Goal: Obtain resource: Obtain resource

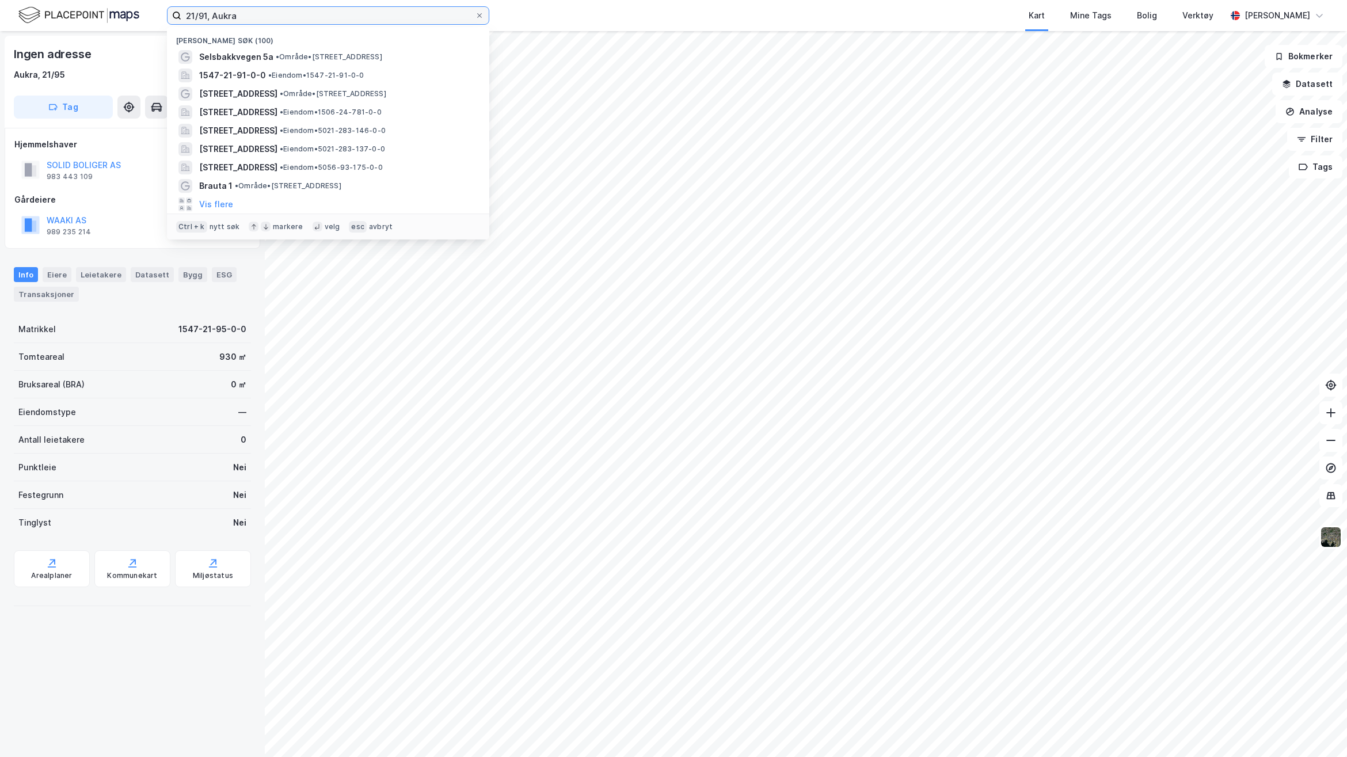
drag, startPoint x: 310, startPoint y: 16, endPoint x: 142, endPoint y: 13, distance: 168.1
click at [144, 13] on div "21/91, Aukra Nylige søk (100) Selsbakkvegen 5a • Område • Selsbakkvegen 5a, 702…" at bounding box center [673, 15] width 1347 height 31
type input "S"
paste input "Selsvakkvegen 5 A"
type input "Selsvakkvegen 5 A"
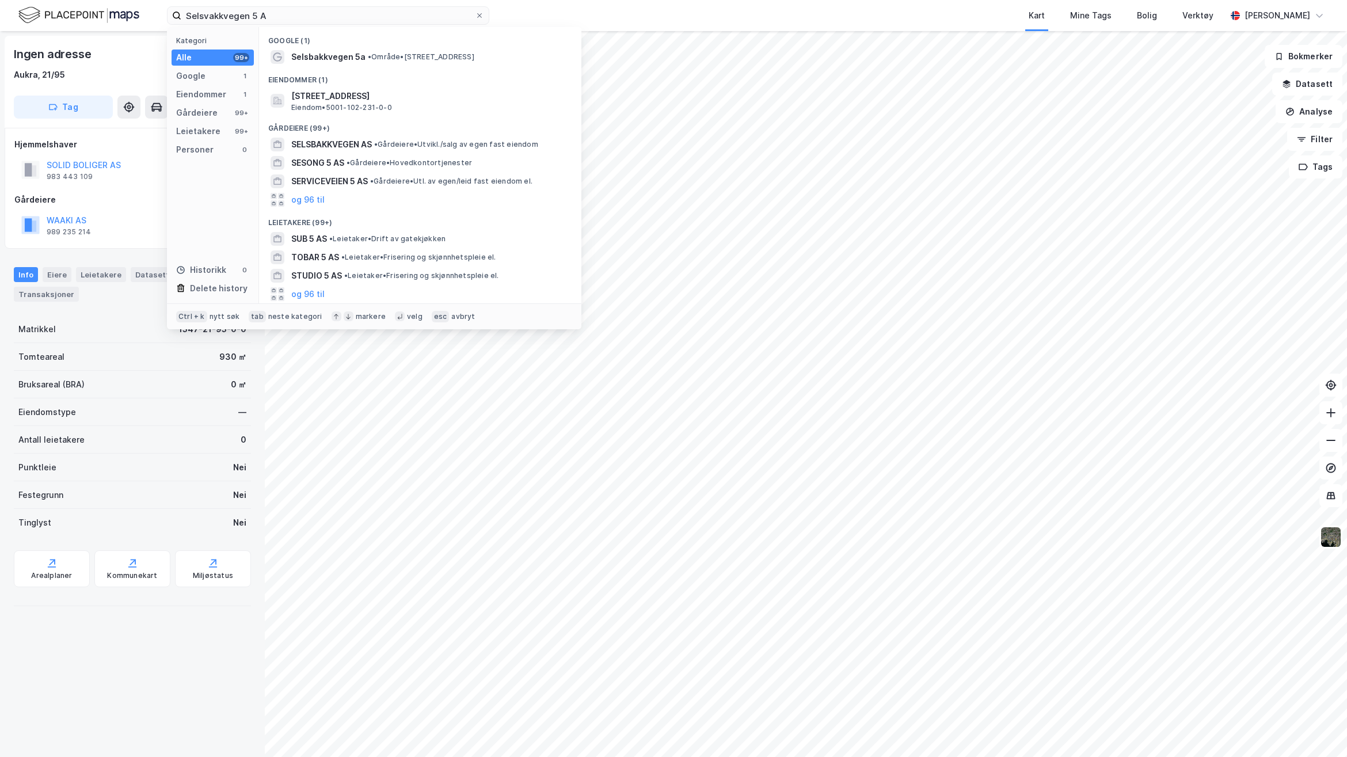
click at [357, 67] on div "Eiendommer (1)" at bounding box center [420, 76] width 322 height 21
click at [357, 52] on span "Selsbakkvegen 5a" at bounding box center [328, 57] width 74 height 14
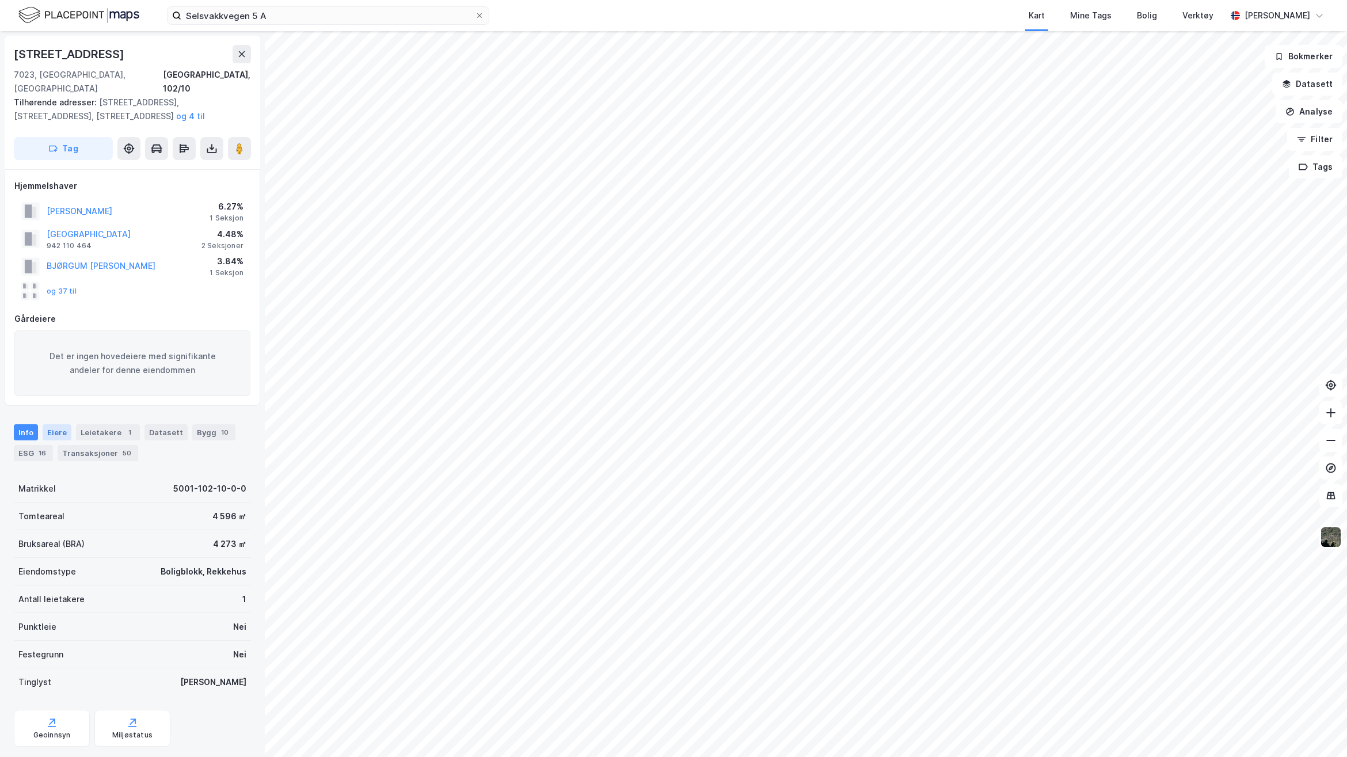
click at [56, 424] on div "Eiere" at bounding box center [57, 432] width 29 height 16
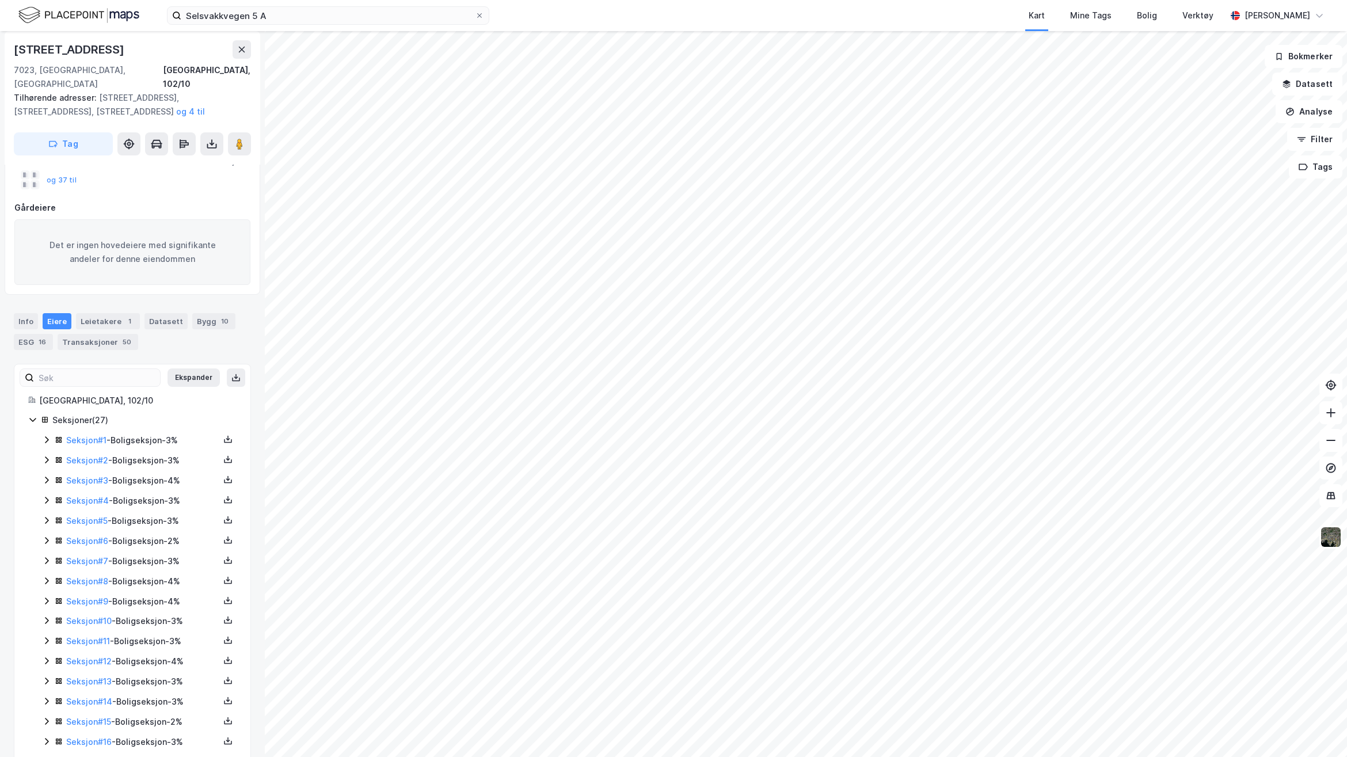
scroll to position [352, 0]
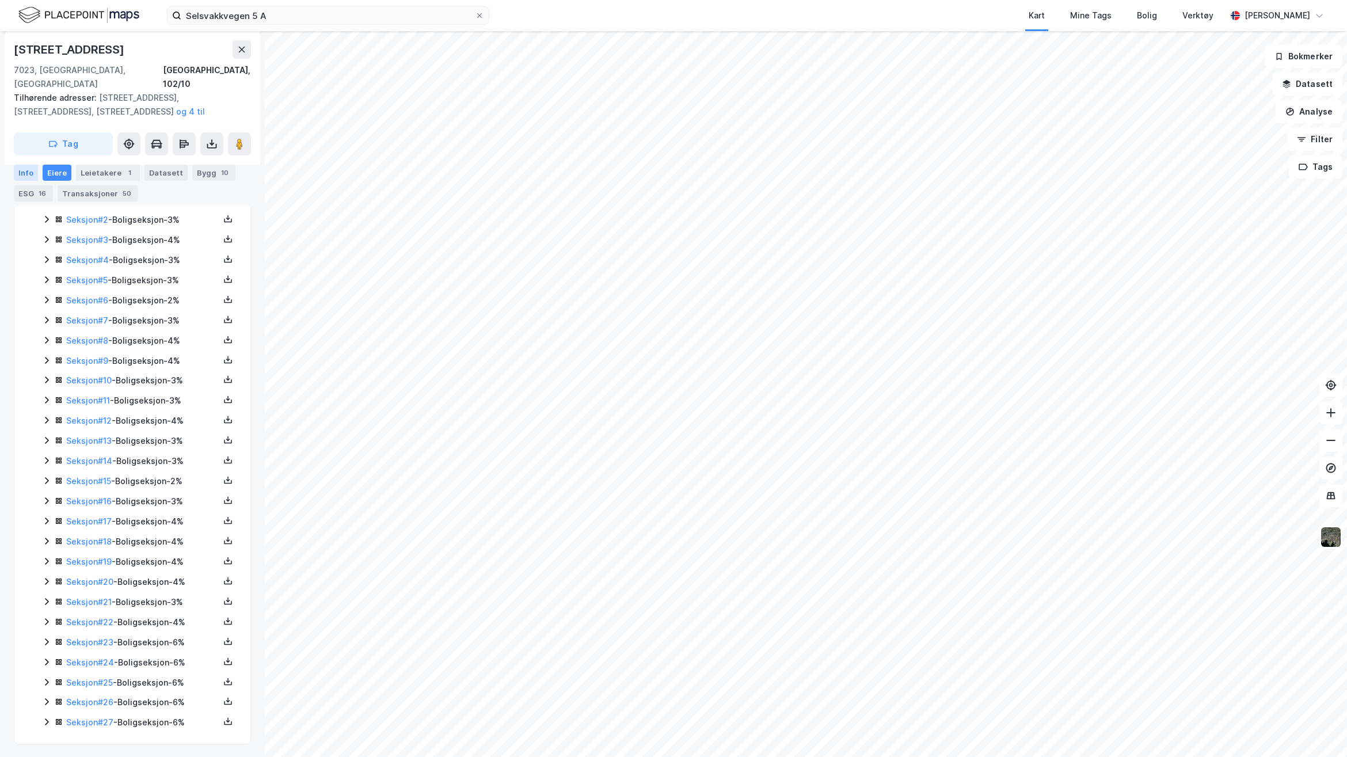
click at [28, 170] on div "Info" at bounding box center [26, 173] width 24 height 16
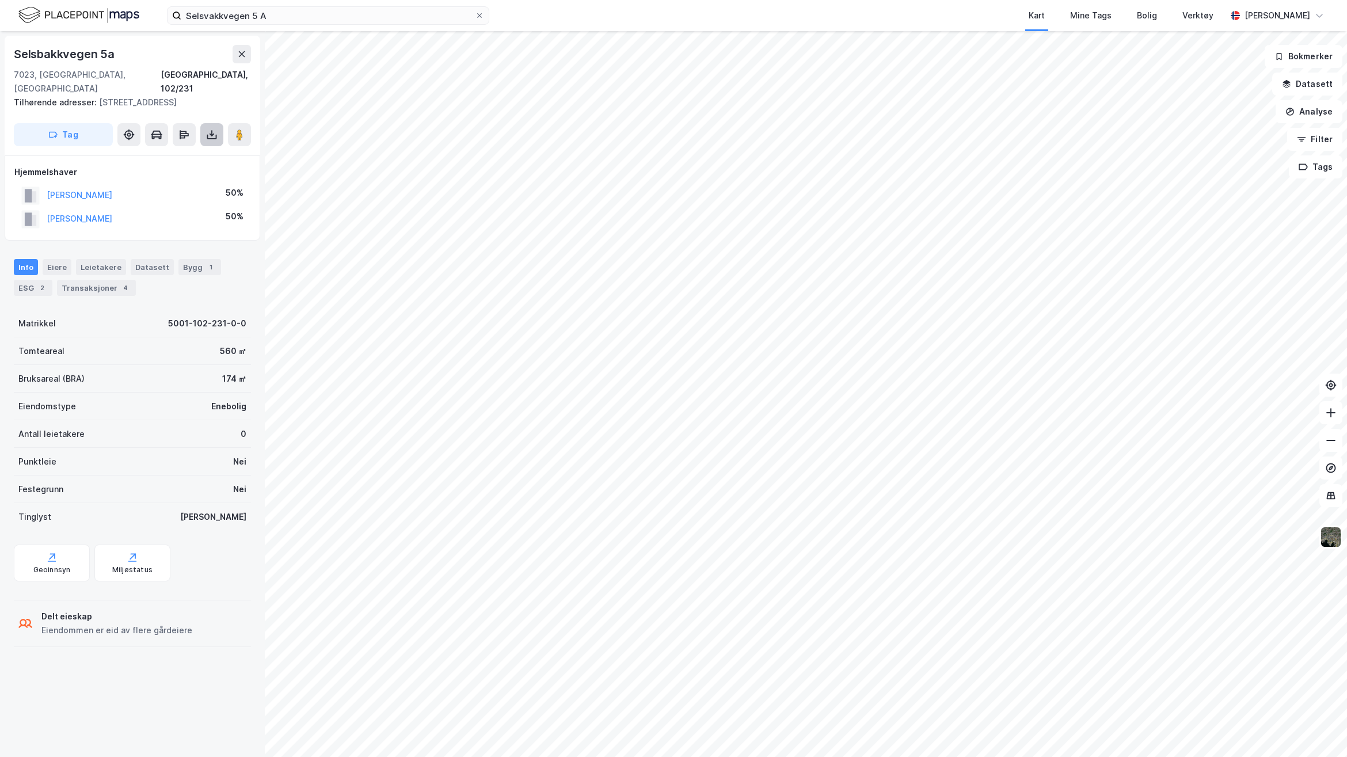
click at [210, 129] on icon at bounding box center [212, 135] width 12 height 12
click at [157, 153] on div "Last ned grunnbok" at bounding box center [154, 157] width 67 height 9
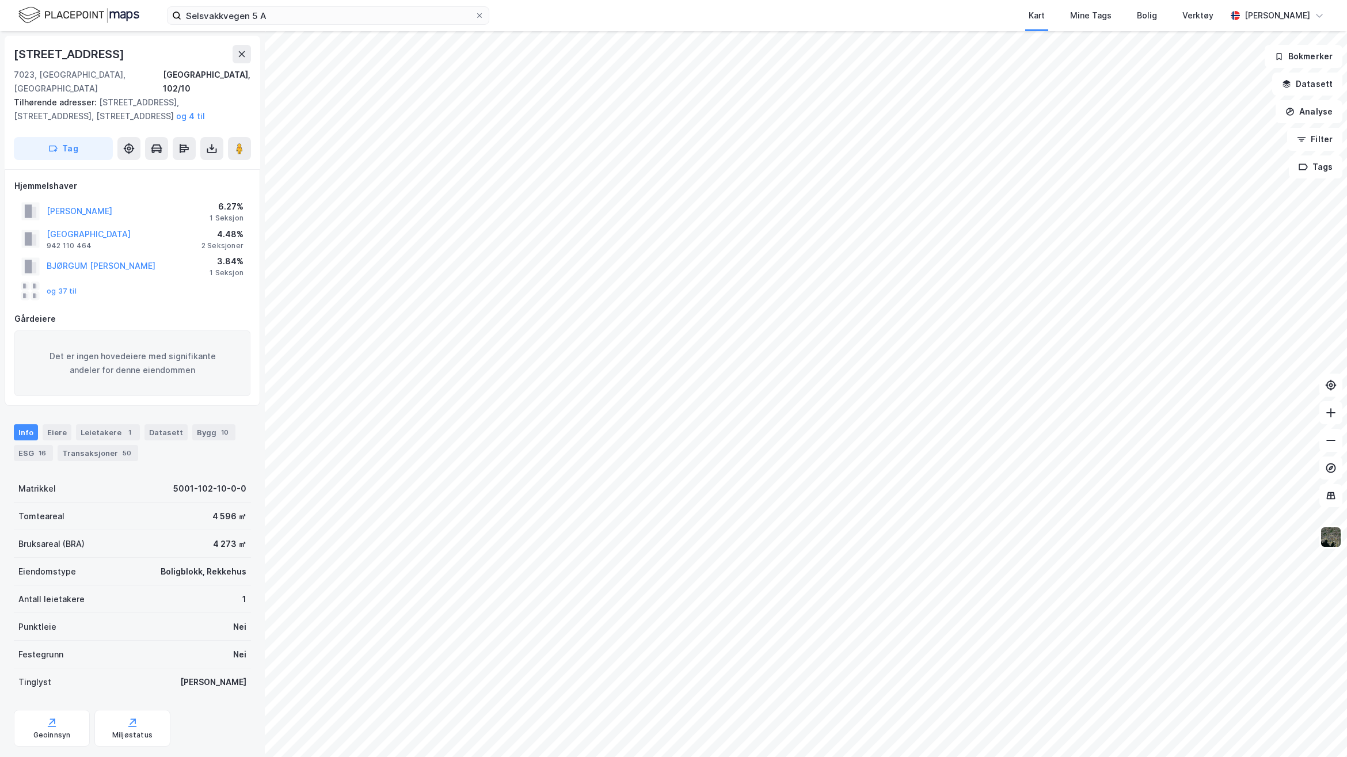
scroll to position [1, 0]
click at [49, 423] on div "Eiere" at bounding box center [57, 431] width 29 height 16
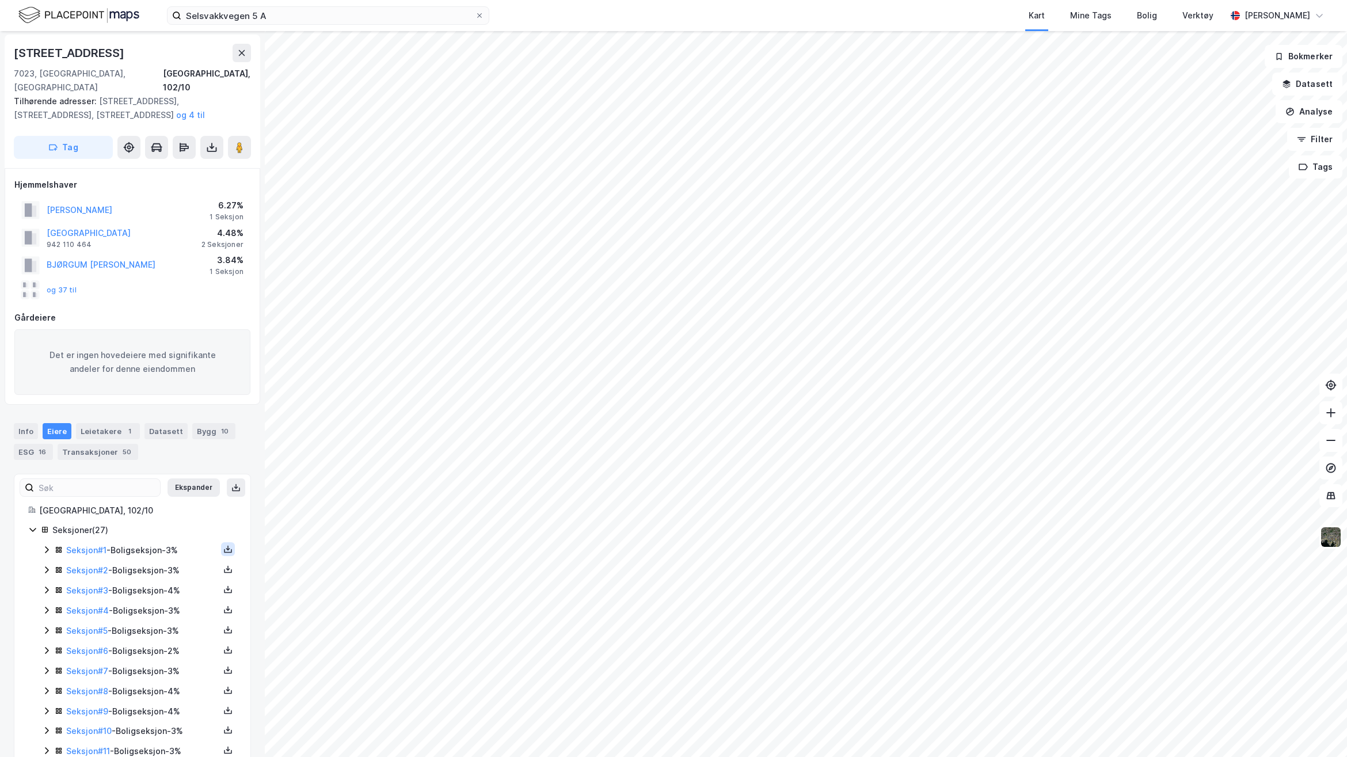
click at [224, 549] on icon at bounding box center [228, 551] width 8 height 4
click at [187, 507] on div "Grunnbok" at bounding box center [164, 515] width 101 height 28
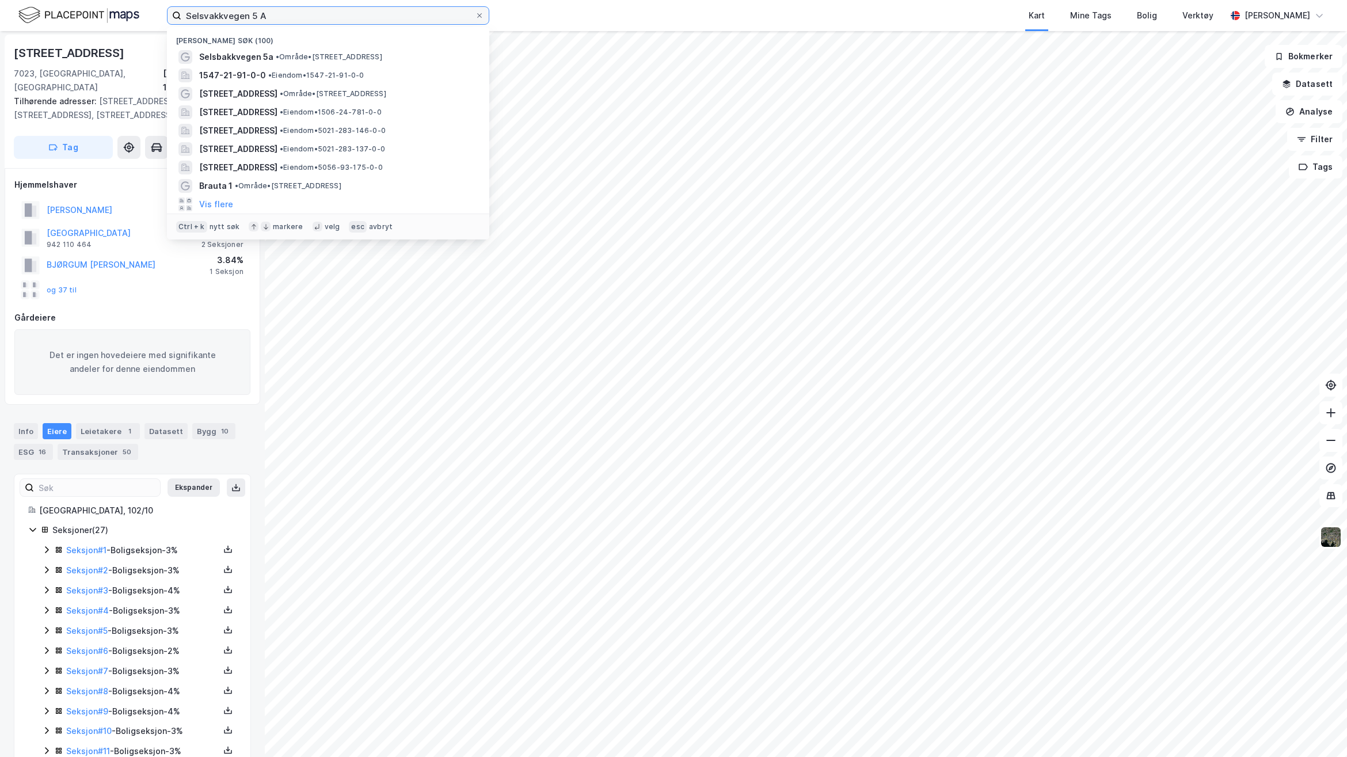
drag, startPoint x: 280, startPoint y: 21, endPoint x: 1, endPoint y: -1, distance: 280.0
click at [1, 0] on html "Selsvakkvegen 5 A Nylige søk (100) Selsbakkvegen 5a • Område • Selsbakkvegen 5a…" at bounding box center [673, 378] width 1347 height 757
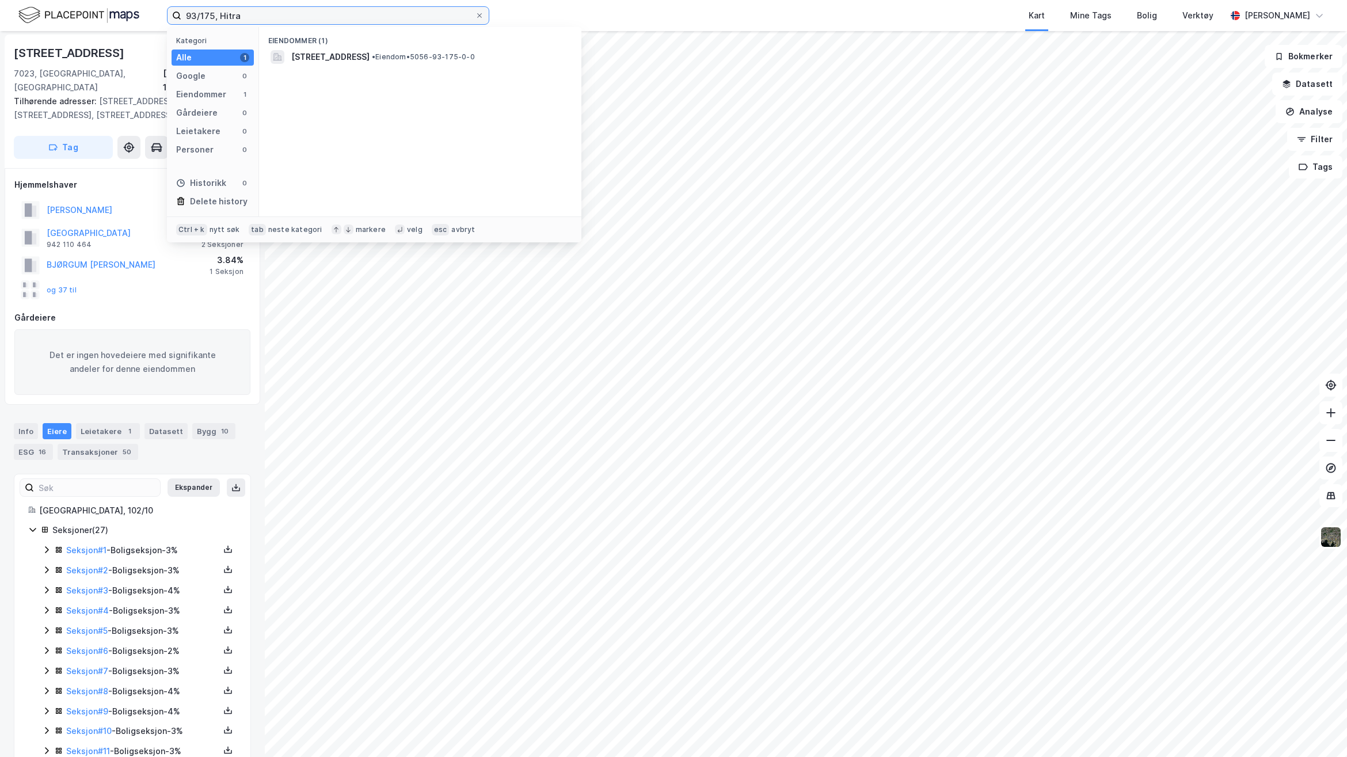
drag, startPoint x: 306, startPoint y: 15, endPoint x: 161, endPoint y: 13, distance: 145.0
click at [161, 13] on div "93/175, Hitra Kategori Alle 1 Google 0 Eiendommer 1 Gårdeiere 0 Leietakere 0 Pe…" at bounding box center [673, 15] width 1347 height 31
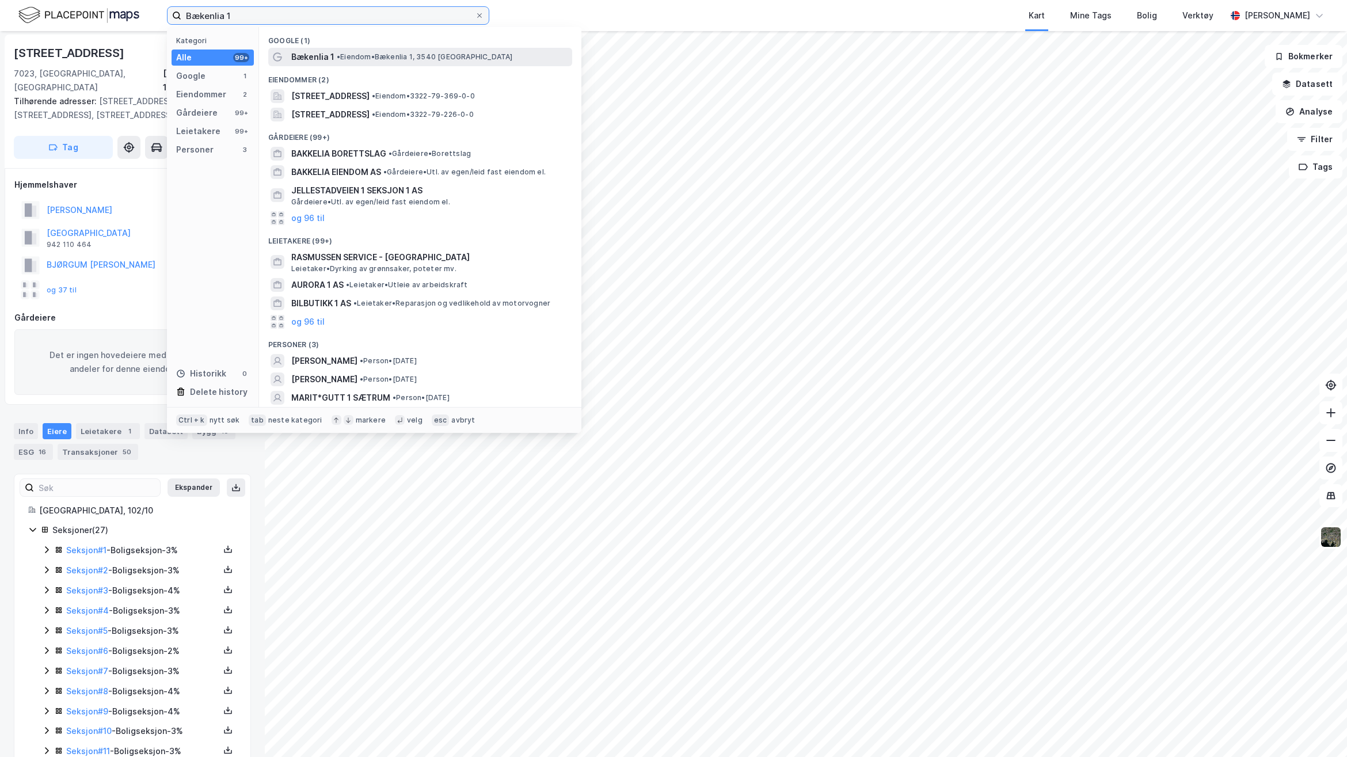
type input "Bækenlia 1"
click at [327, 50] on span "Bækenlia 1" at bounding box center [312, 57] width 43 height 14
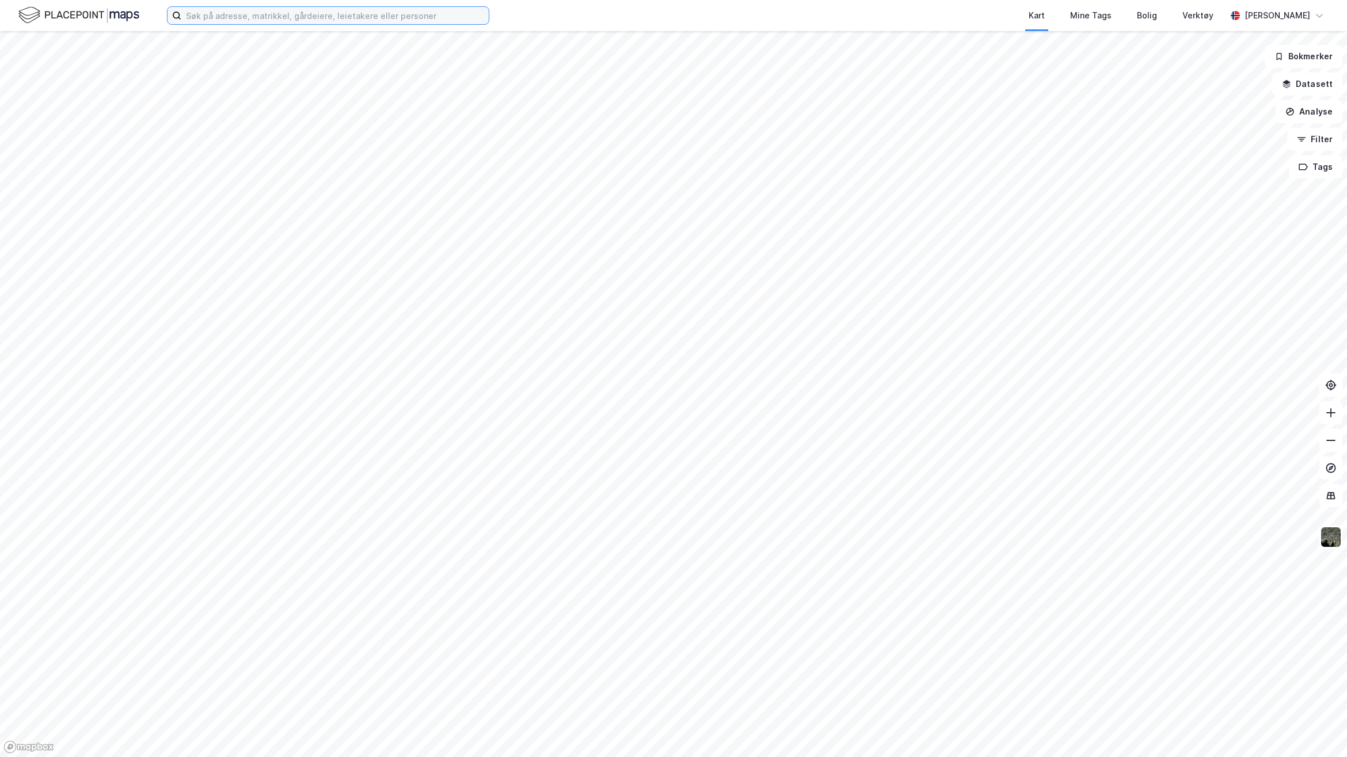
click at [250, 19] on input at bounding box center [334, 15] width 307 height 17
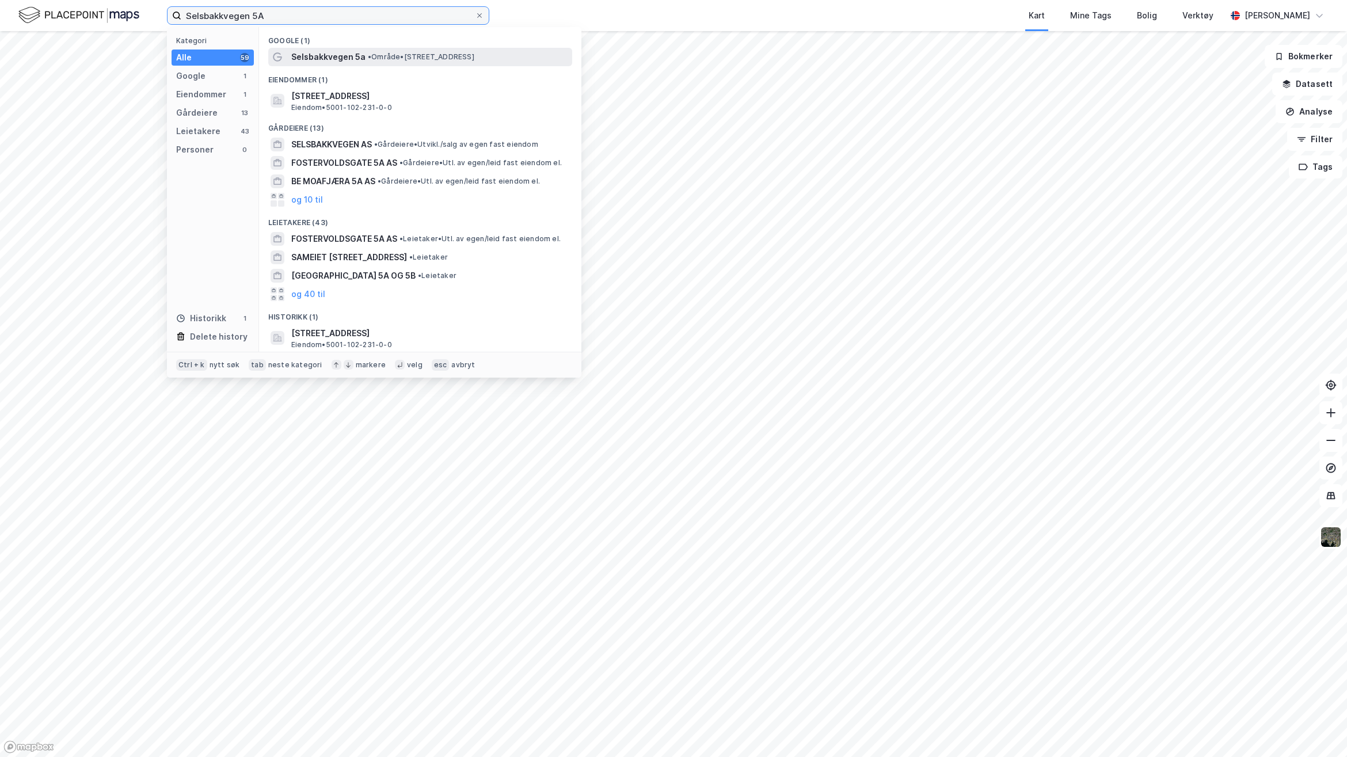
type input "Selsbakkvegen 5A"
click at [382, 52] on span "• Område • [STREET_ADDRESS]" at bounding box center [421, 56] width 106 height 9
